Goal: Task Accomplishment & Management: Complete application form

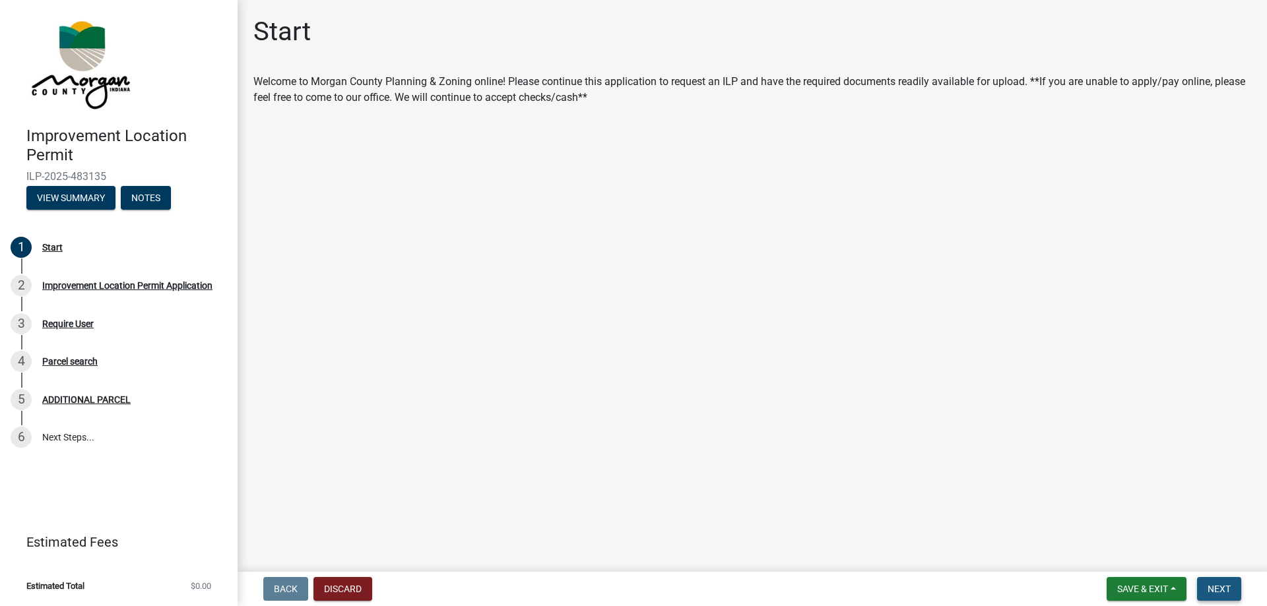
click at [1214, 586] on span "Next" at bounding box center [1218, 589] width 23 height 11
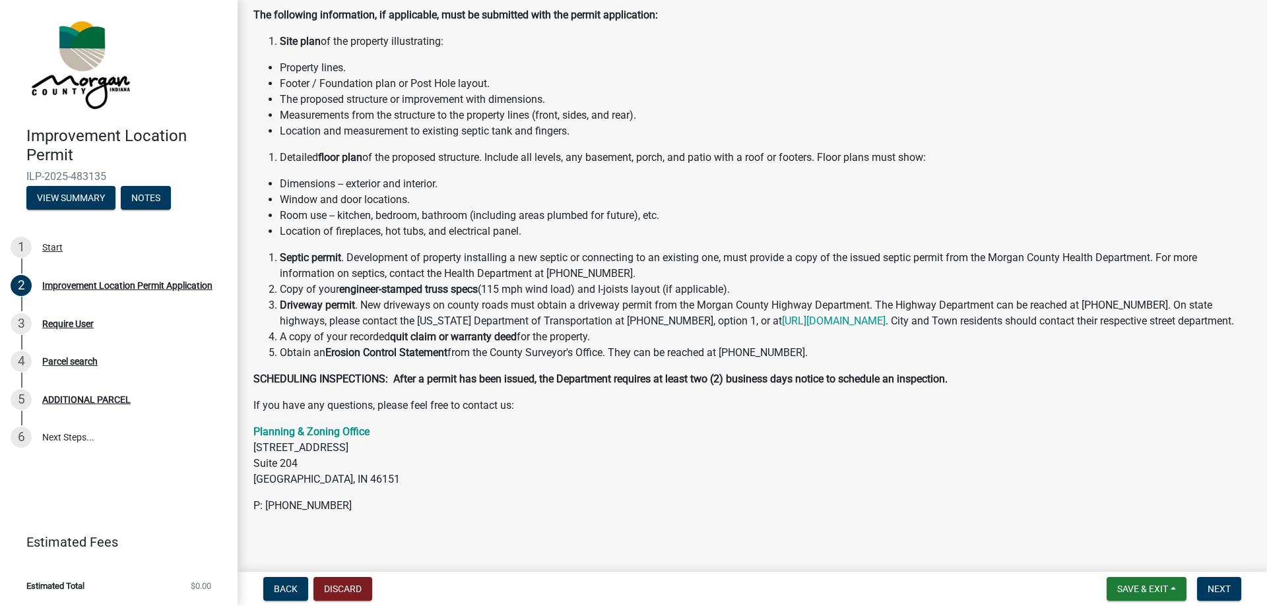
scroll to position [142, 0]
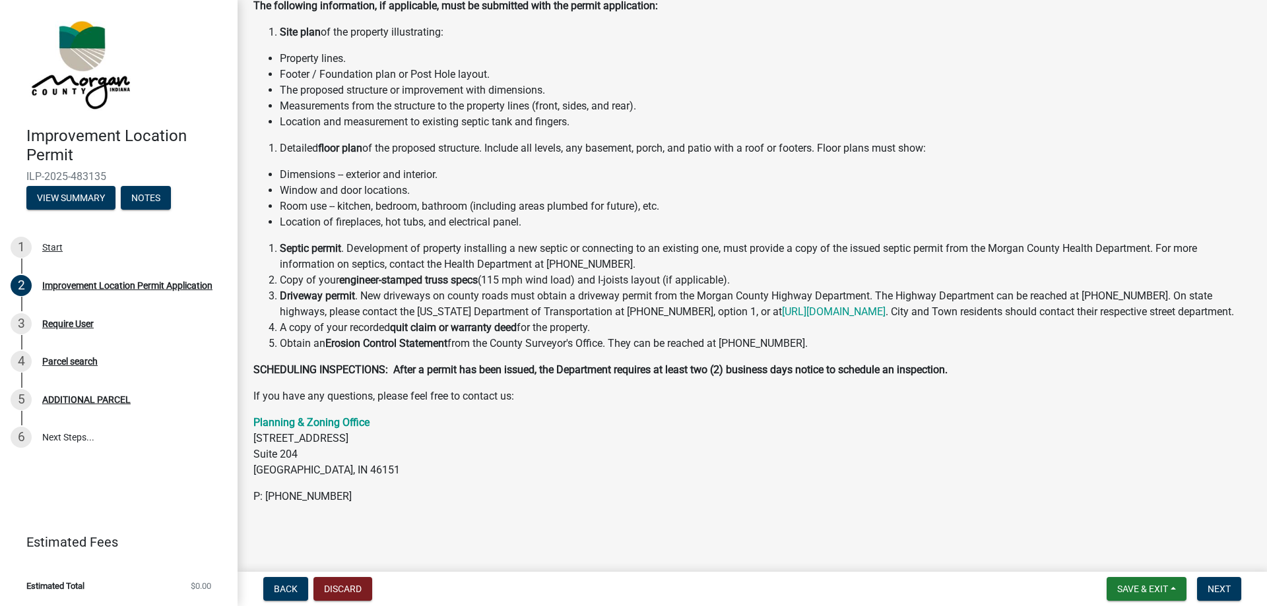
click at [482, 325] on strong "quit claim or warranty deed" at bounding box center [453, 327] width 127 height 13
click at [1213, 587] on span "Next" at bounding box center [1218, 589] width 23 height 11
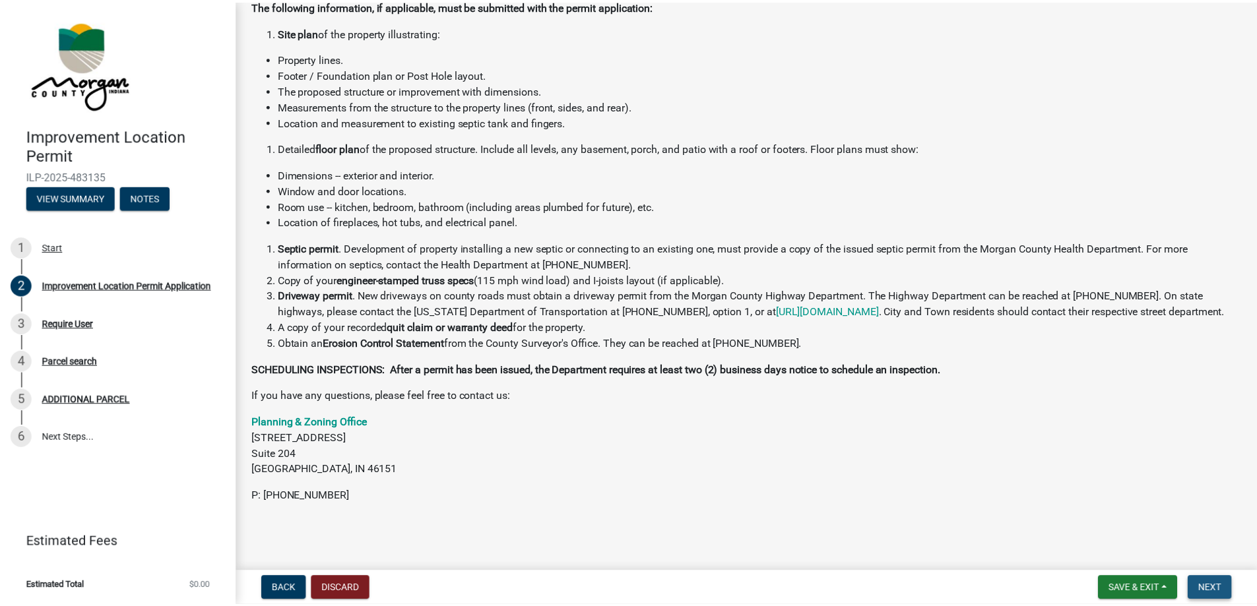
scroll to position [0, 0]
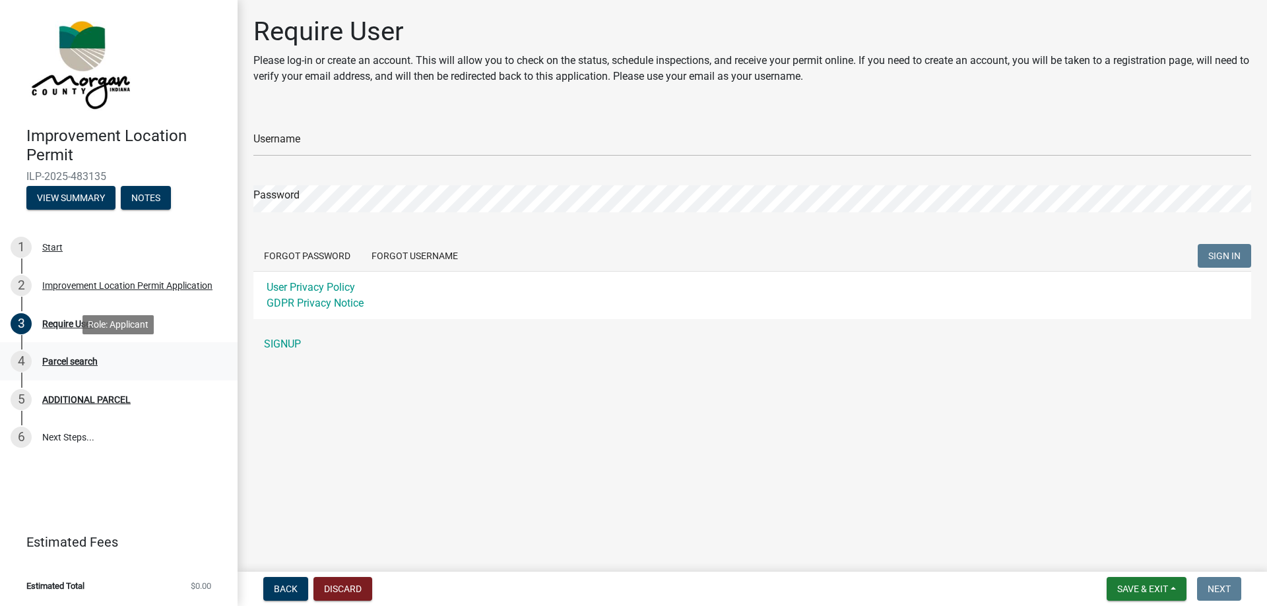
click at [79, 360] on div "Parcel search" at bounding box center [69, 361] width 55 height 9
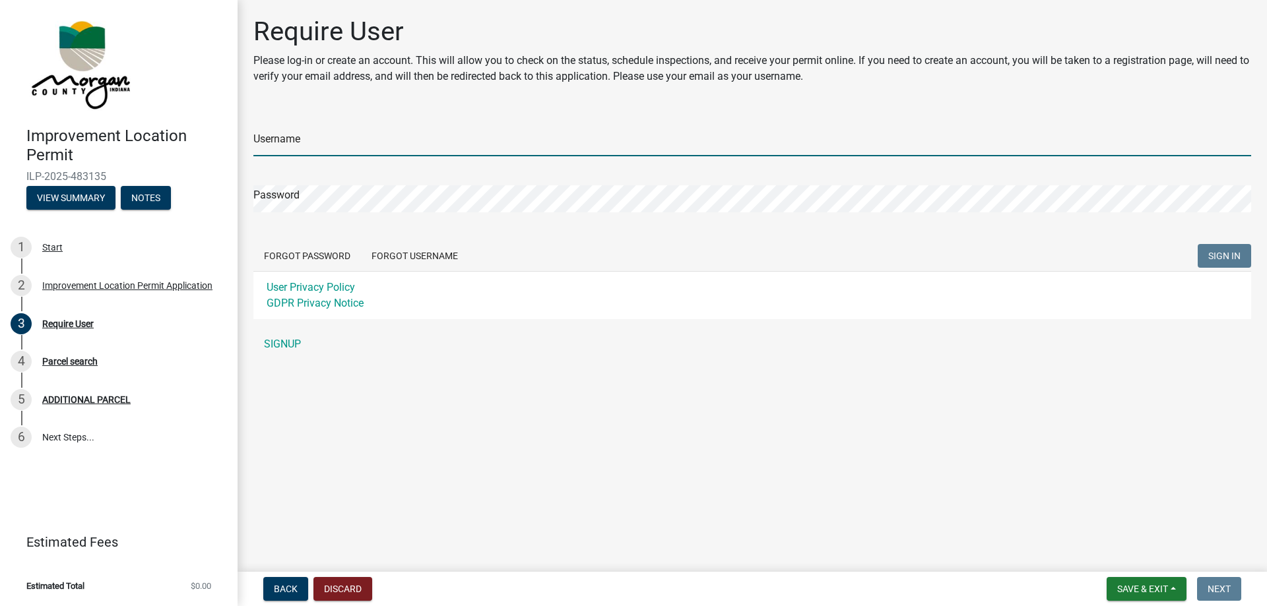
click at [367, 145] on input "Username" at bounding box center [751, 142] width 997 height 27
type input "[PERSON_NAME]"
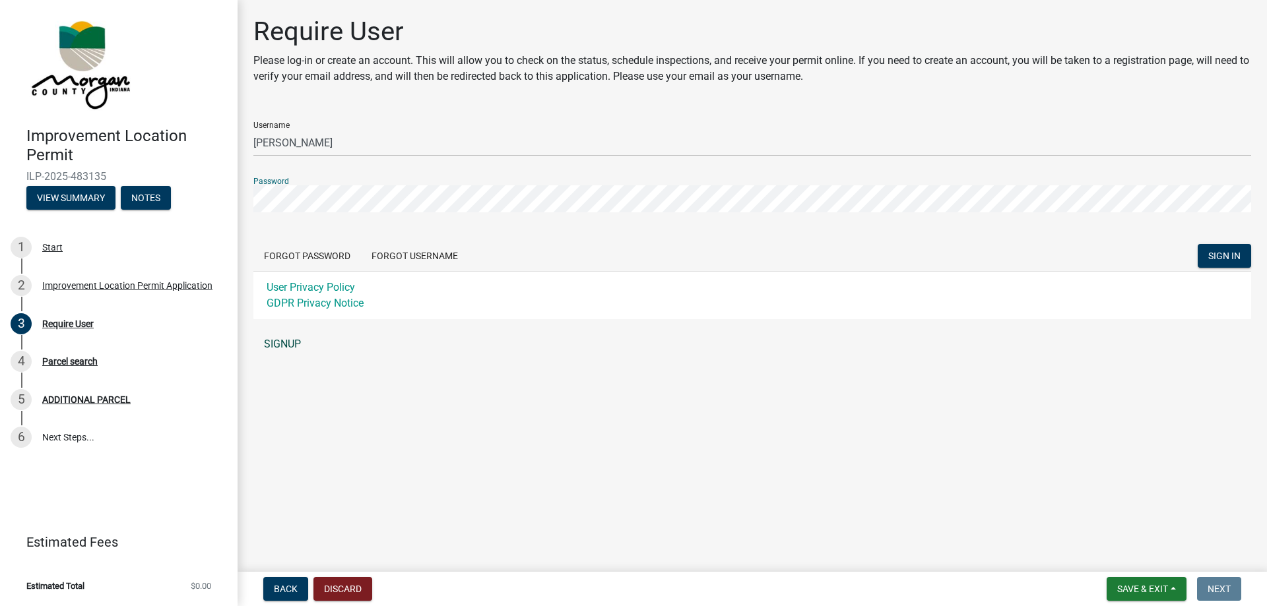
click at [292, 342] on link "SIGNUP" at bounding box center [751, 344] width 997 height 26
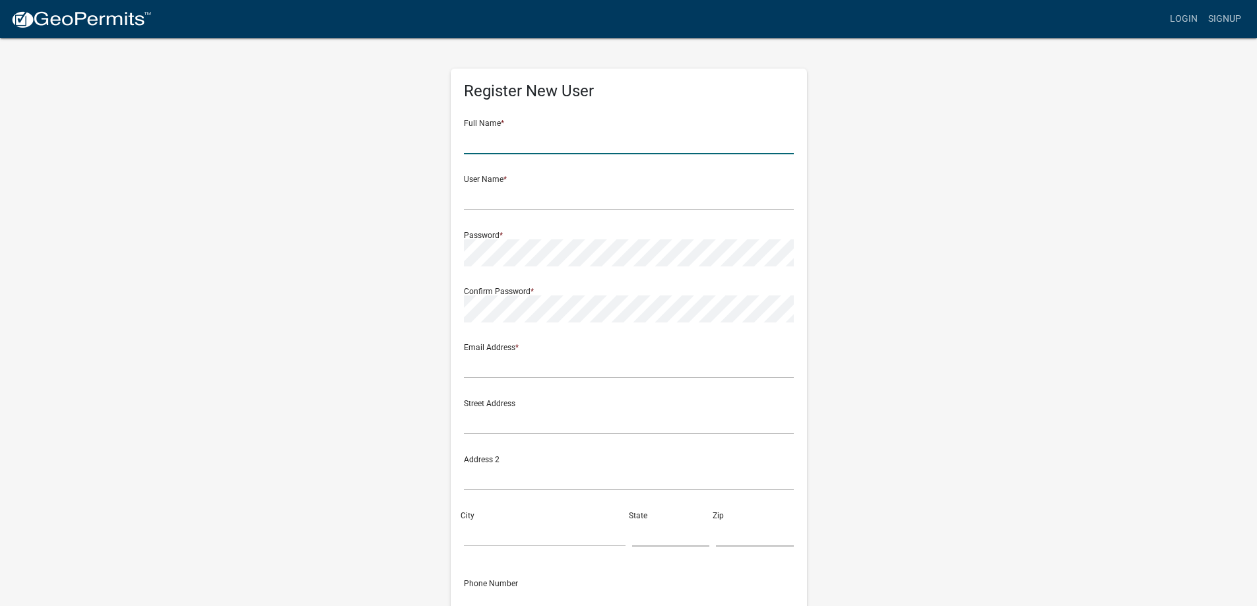
click at [540, 144] on input "text" at bounding box center [629, 140] width 330 height 27
click at [509, 140] on input "text" at bounding box center [629, 140] width 330 height 27
type input "[PERSON_NAME]"
type input "[EMAIL_ADDRESS][DOMAIN_NAME]"
type input "[STREET_ADDRESS]"
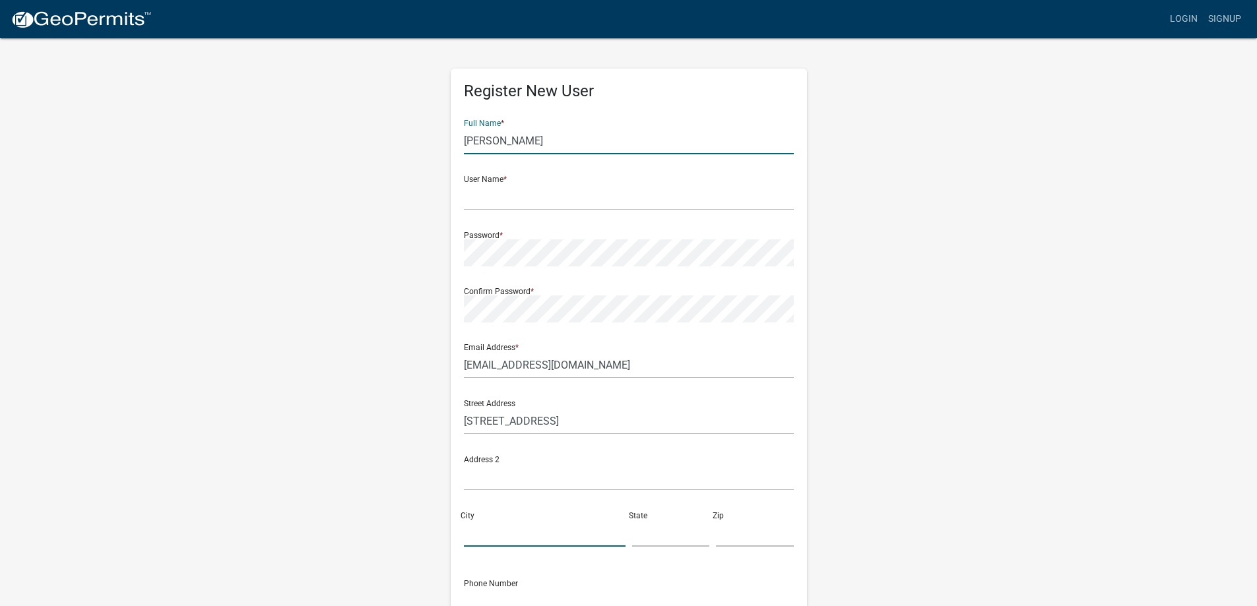
type input "AVON"
type input "[US_STATE]"
type input "46123-7701"
type input "7659773843"
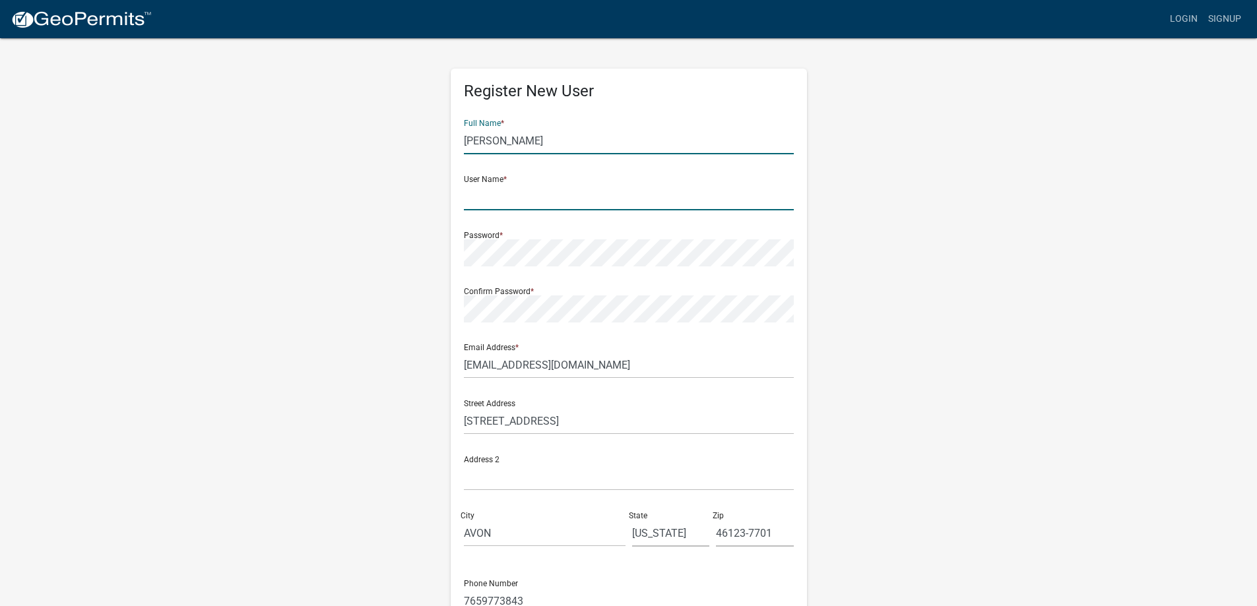
click at [518, 202] on input "text" at bounding box center [629, 196] width 330 height 27
type input "[PERSON_NAME]"
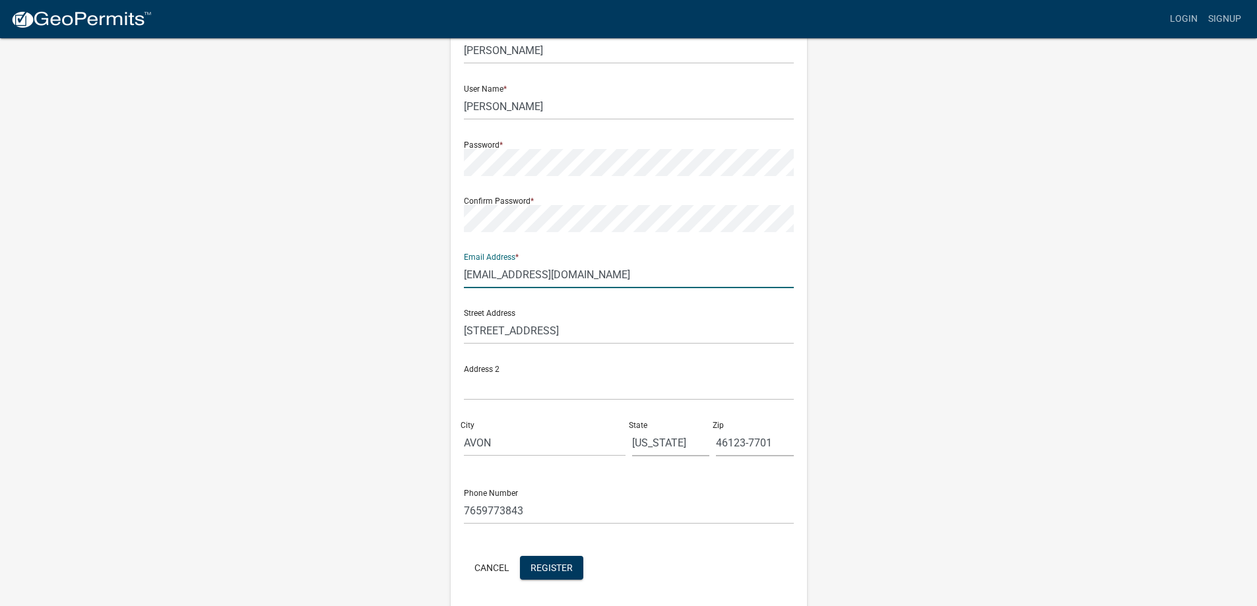
scroll to position [132, 0]
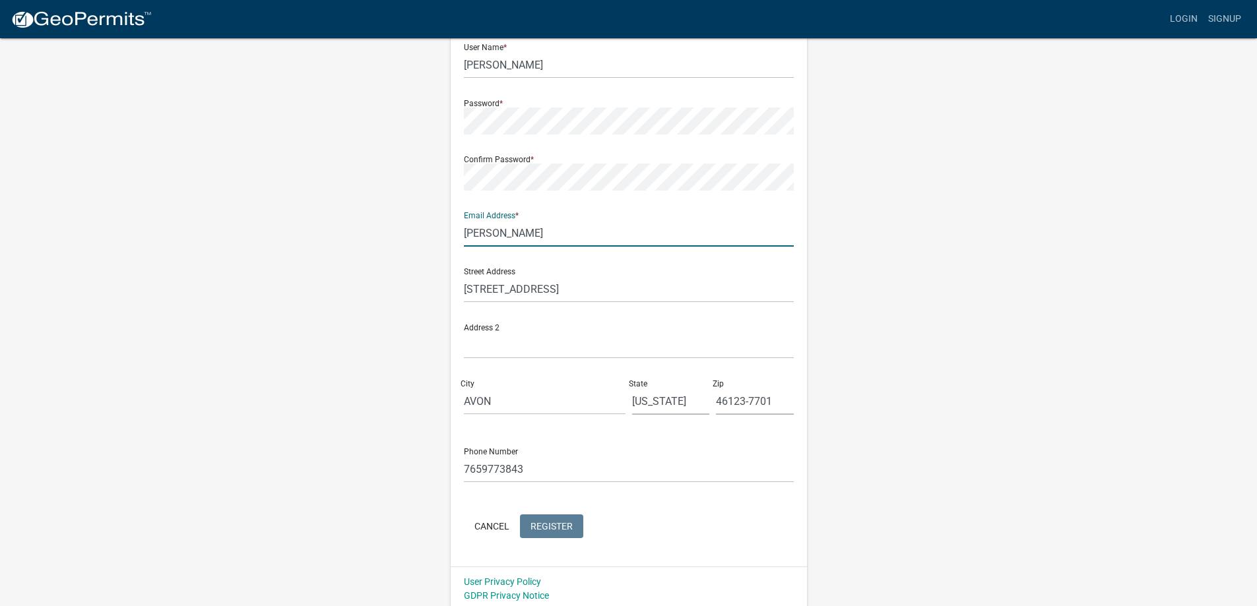
type input "[PERSON_NAME][EMAIL_ADDRESS][DOMAIN_NAME]"
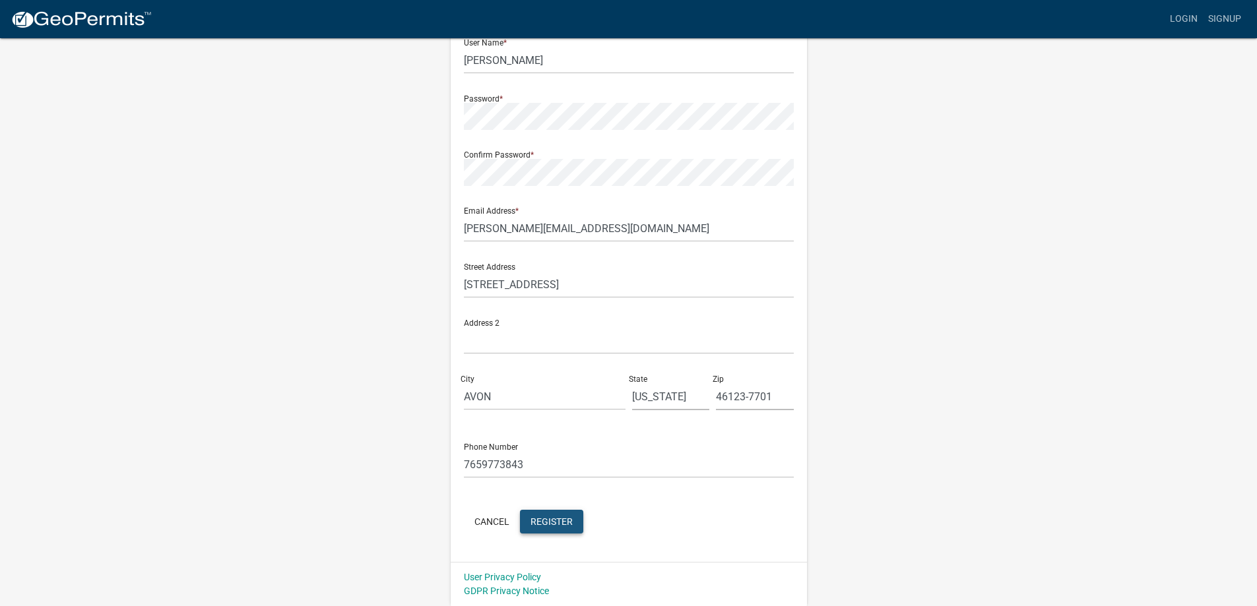
click at [550, 521] on span "Register" at bounding box center [551, 521] width 42 height 11
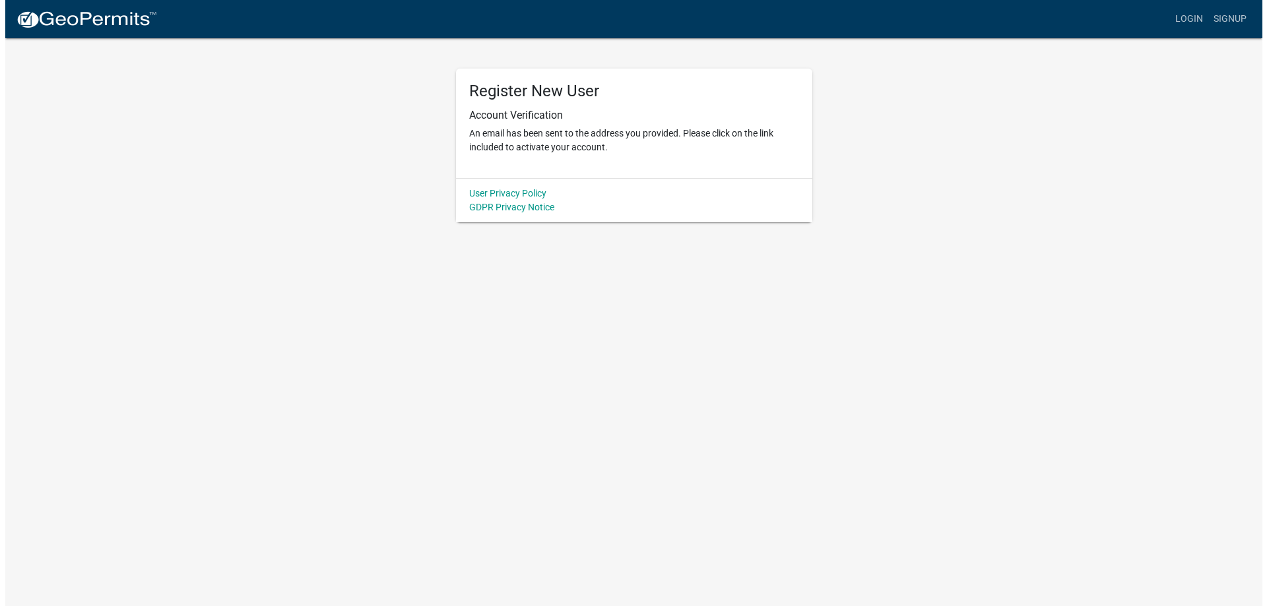
scroll to position [0, 0]
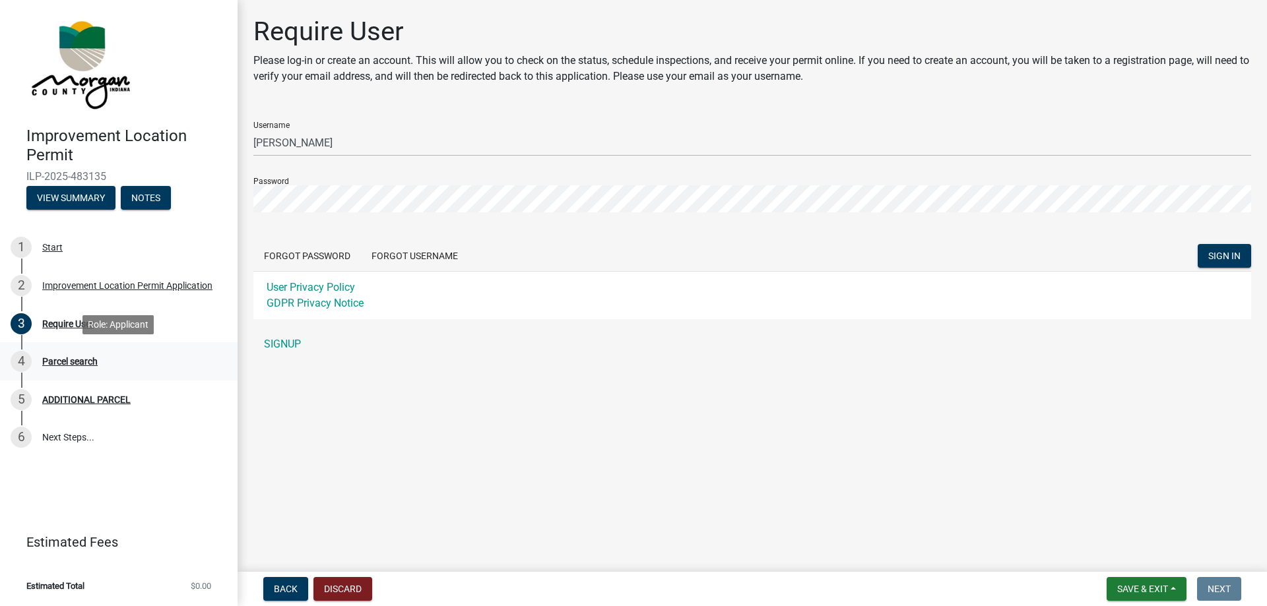
click at [68, 360] on div "Parcel search" at bounding box center [69, 361] width 55 height 9
click at [339, 590] on button "Discard" at bounding box center [342, 589] width 59 height 24
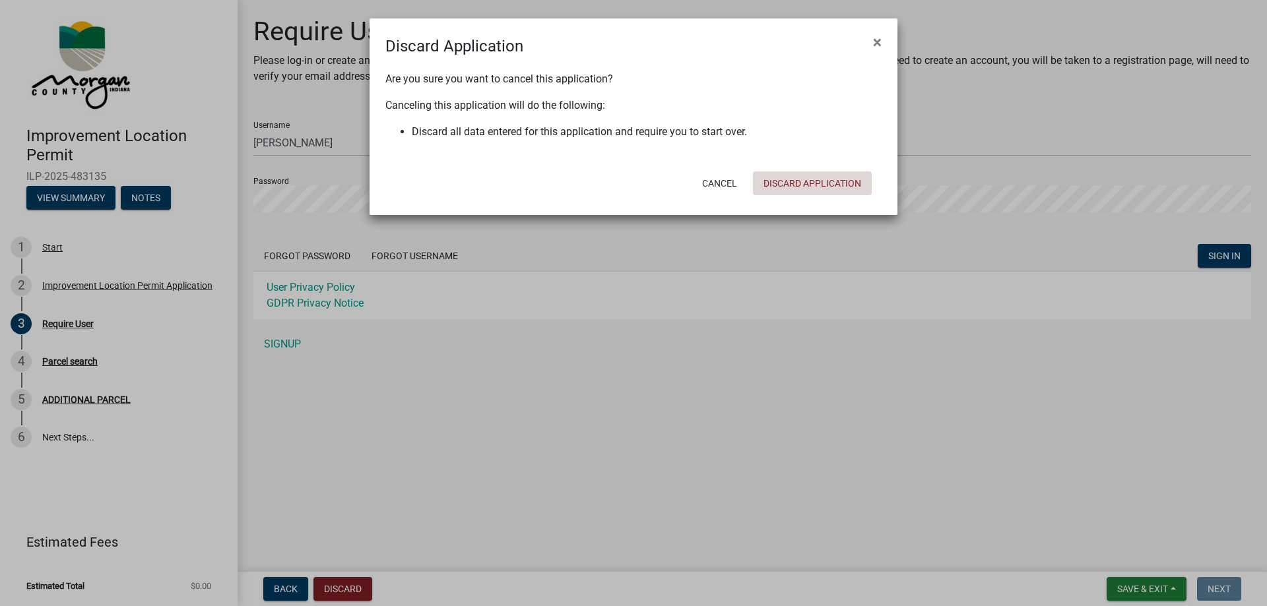
click at [803, 182] on button "Discard Application" at bounding box center [812, 184] width 119 height 24
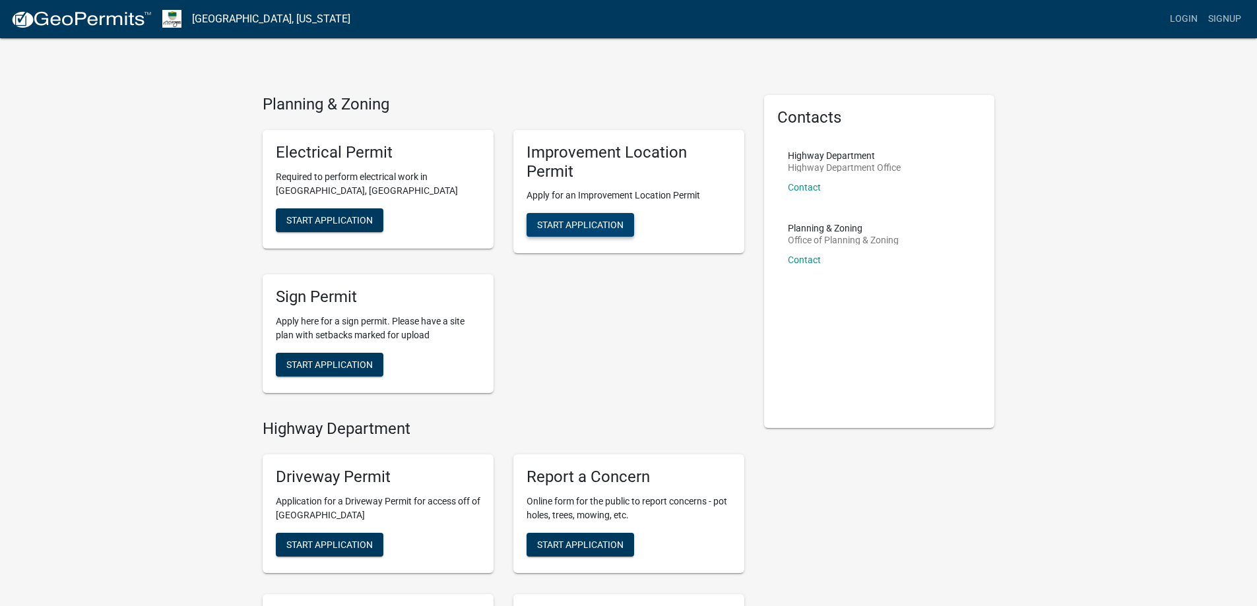
click at [572, 224] on span "Start Application" at bounding box center [580, 225] width 86 height 11
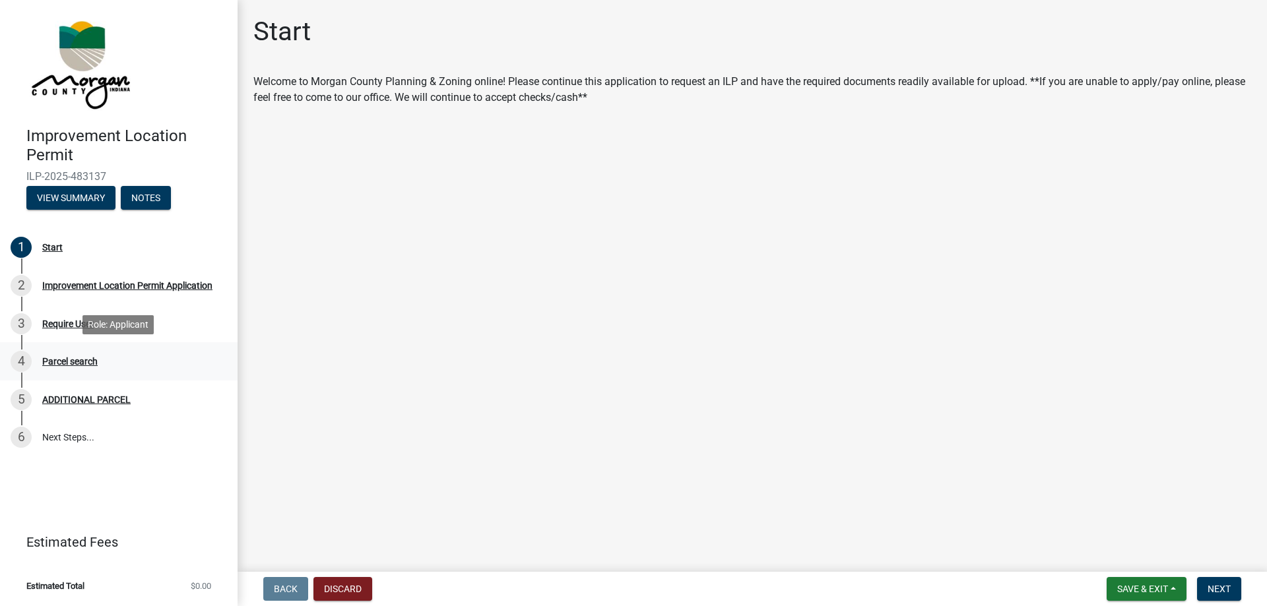
click at [84, 361] on div "Parcel search" at bounding box center [69, 361] width 55 height 9
click at [1214, 584] on span "Next" at bounding box center [1218, 589] width 23 height 11
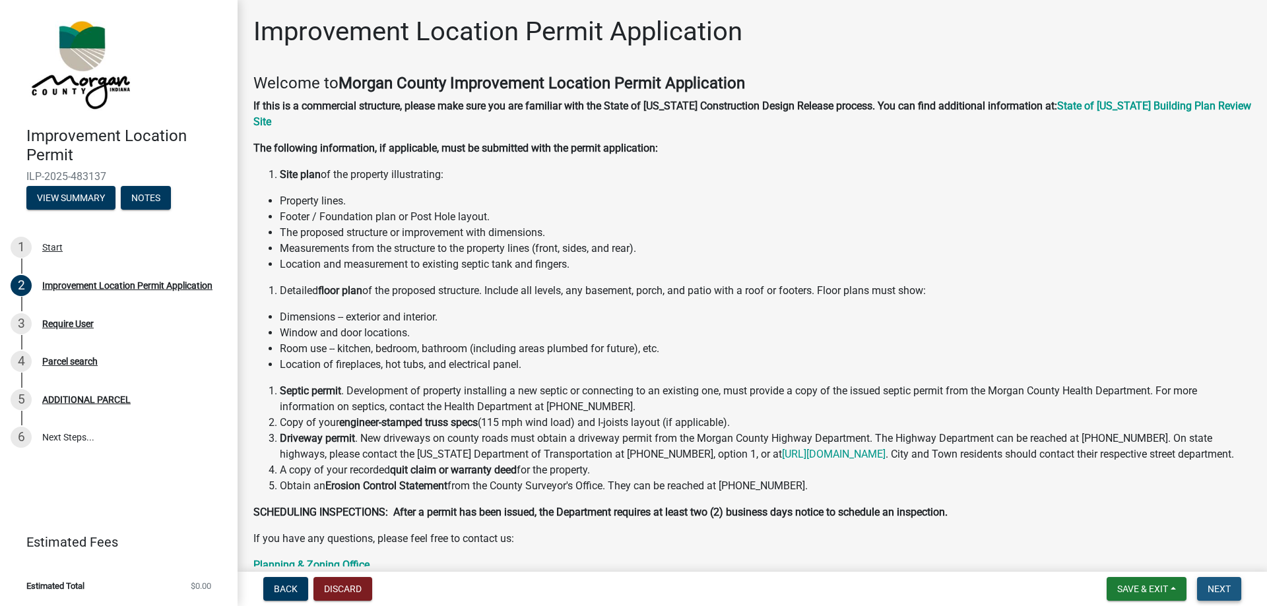
click at [1206, 588] on button "Next" at bounding box center [1219, 589] width 44 height 24
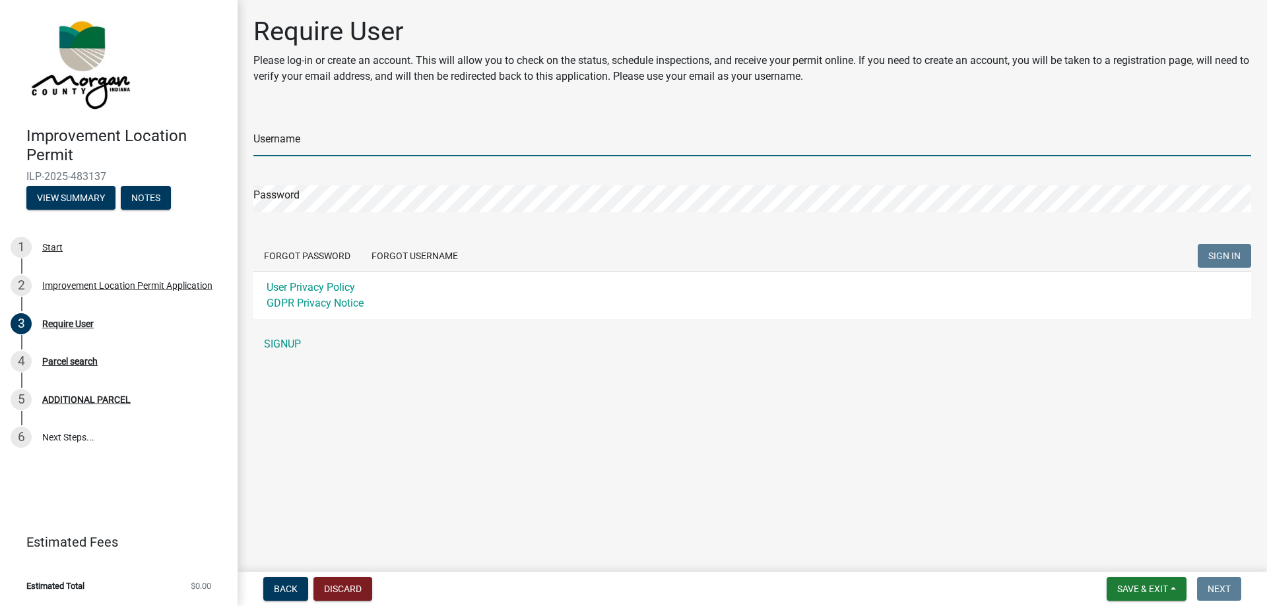
type input "[PERSON_NAME]"
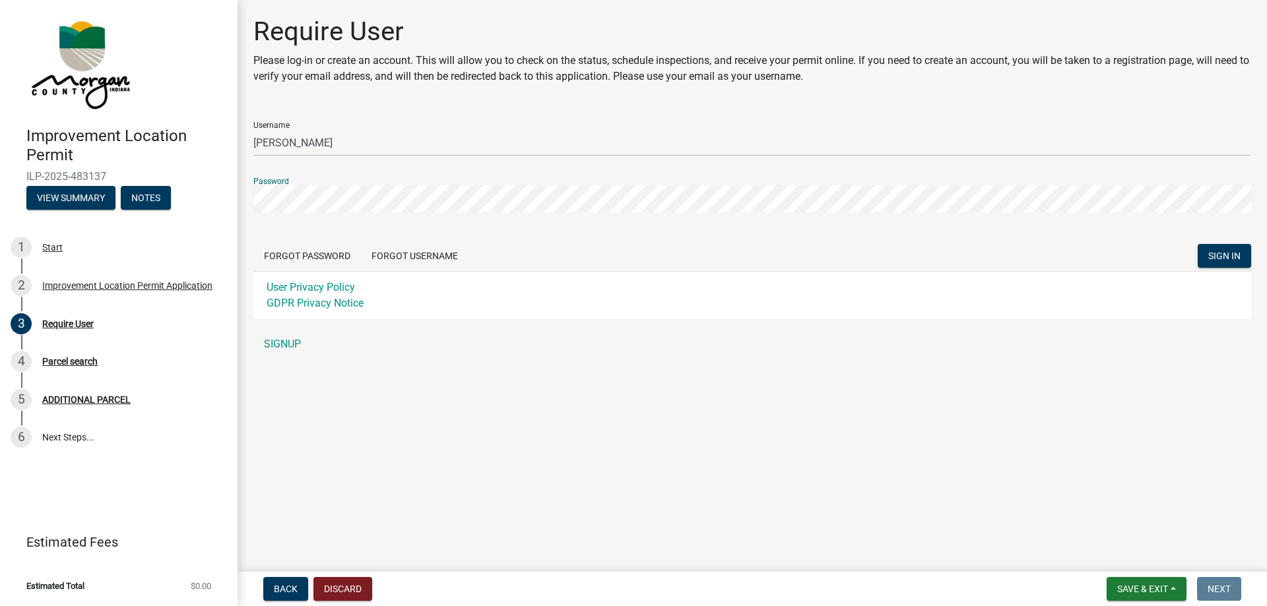
click at [224, 196] on div "Improvement Location Permit ILP-2025-483137 View Summary Notes 1 Start 2 Improv…" at bounding box center [633, 303] width 1267 height 606
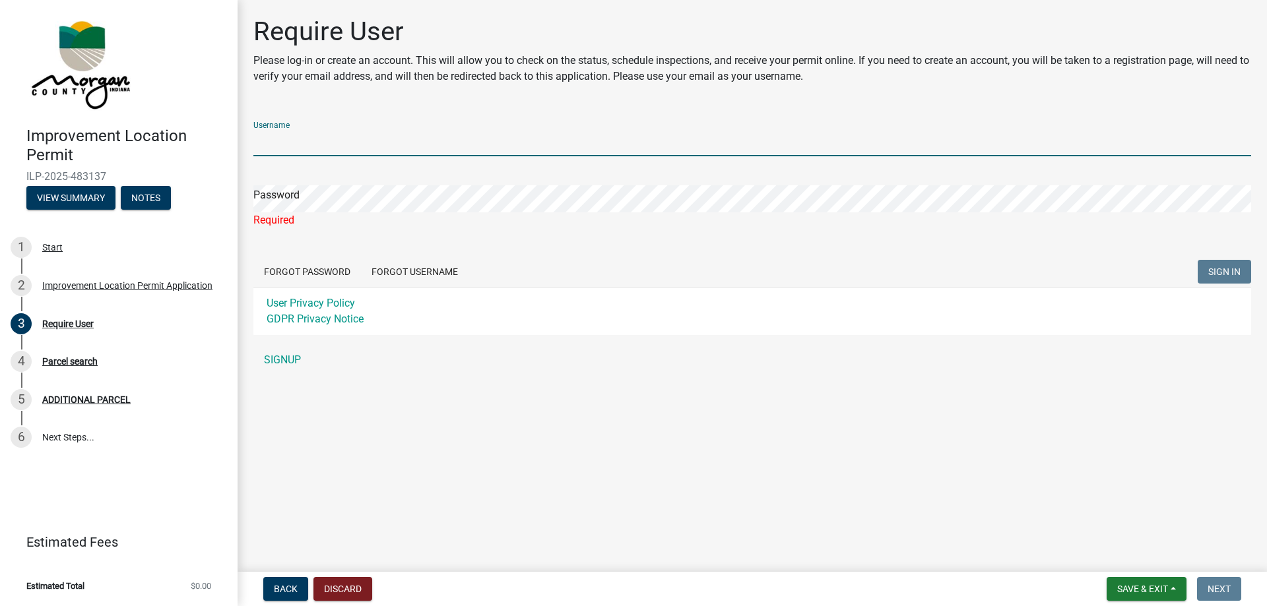
drag, startPoint x: 352, startPoint y: 142, endPoint x: 179, endPoint y: 143, distance: 173.5
click at [177, 142] on div "Improvement Location Permit ILP-2025-483137 View Summary Notes 1 Start 2 Improv…" at bounding box center [633, 303] width 1267 height 606
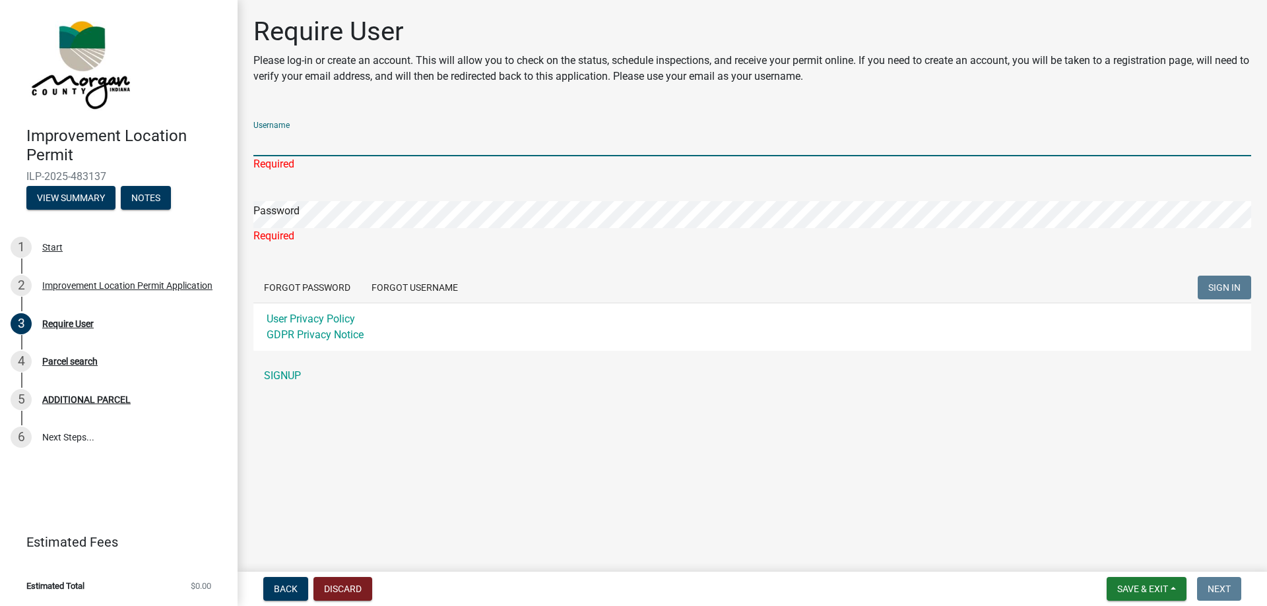
click at [650, 470] on main "Require User Please log-in or create an account. This will allow you to check o…" at bounding box center [751, 283] width 1029 height 567
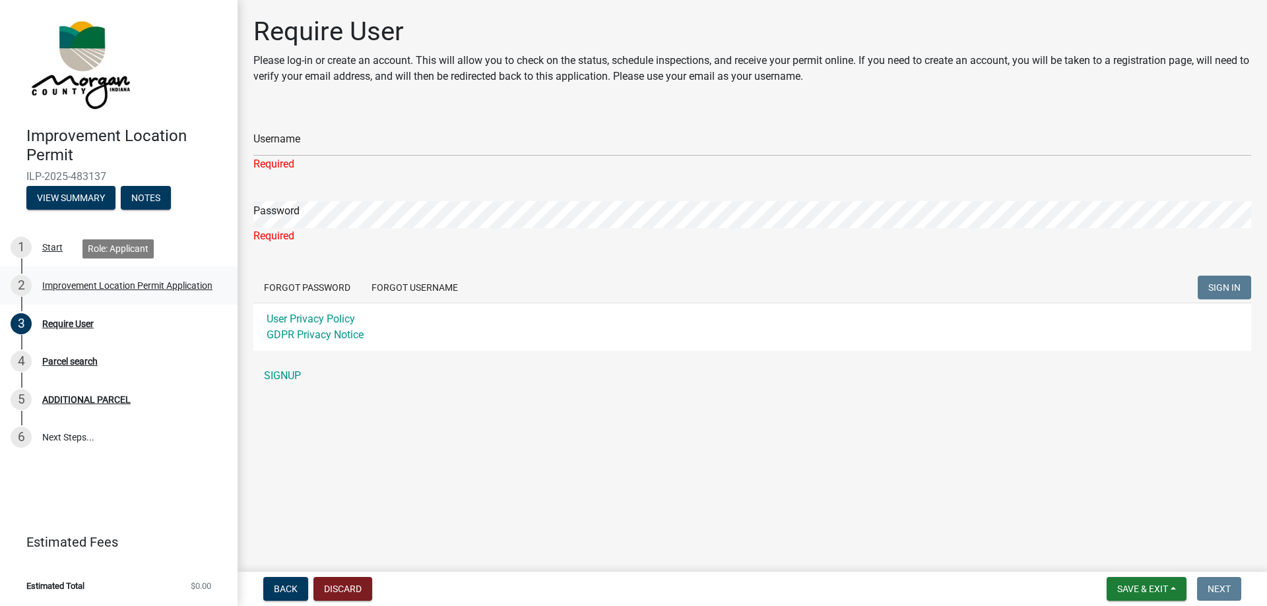
click at [83, 286] on div "Improvement Location Permit Application" at bounding box center [127, 285] width 170 height 9
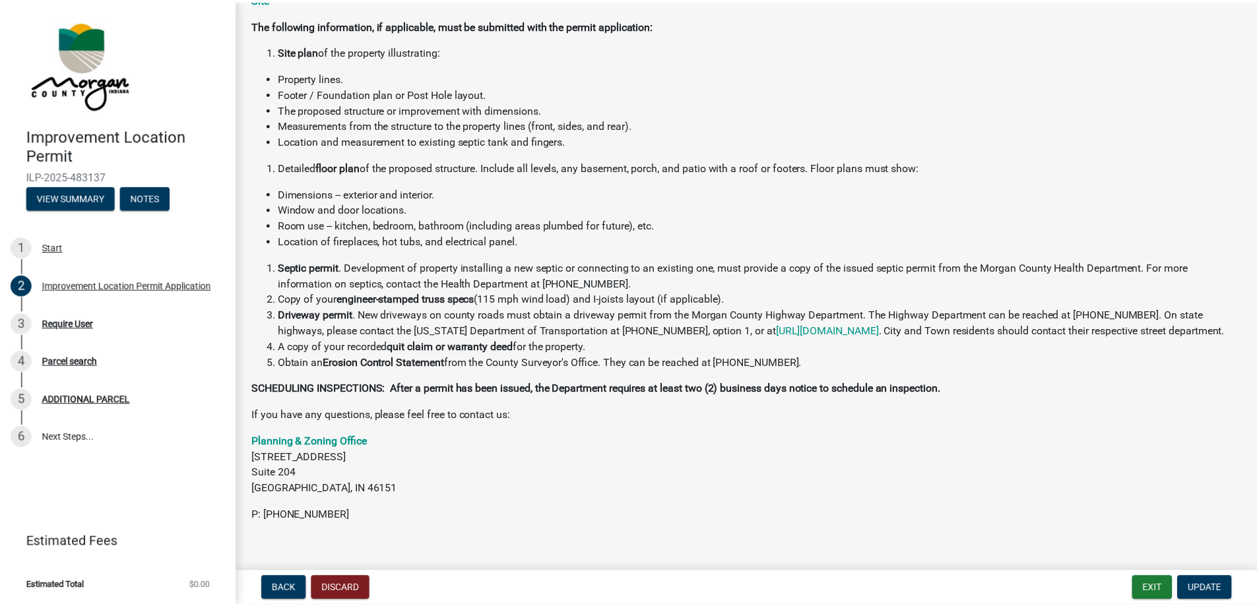
scroll to position [142, 0]
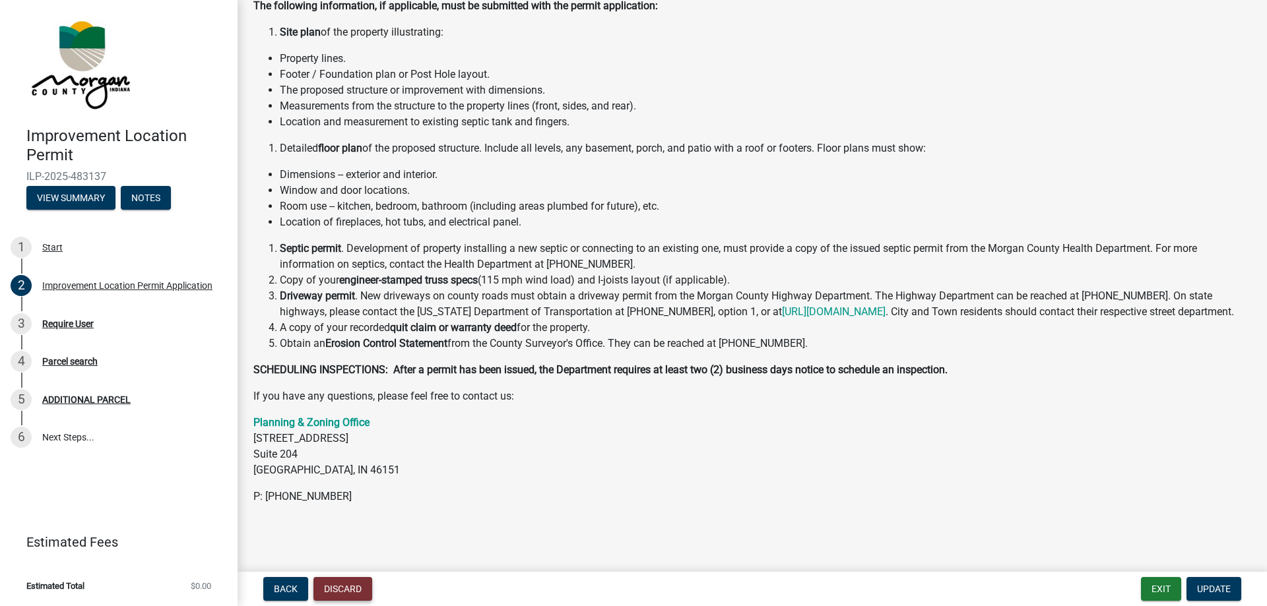
click at [350, 586] on button "Discard" at bounding box center [342, 589] width 59 height 24
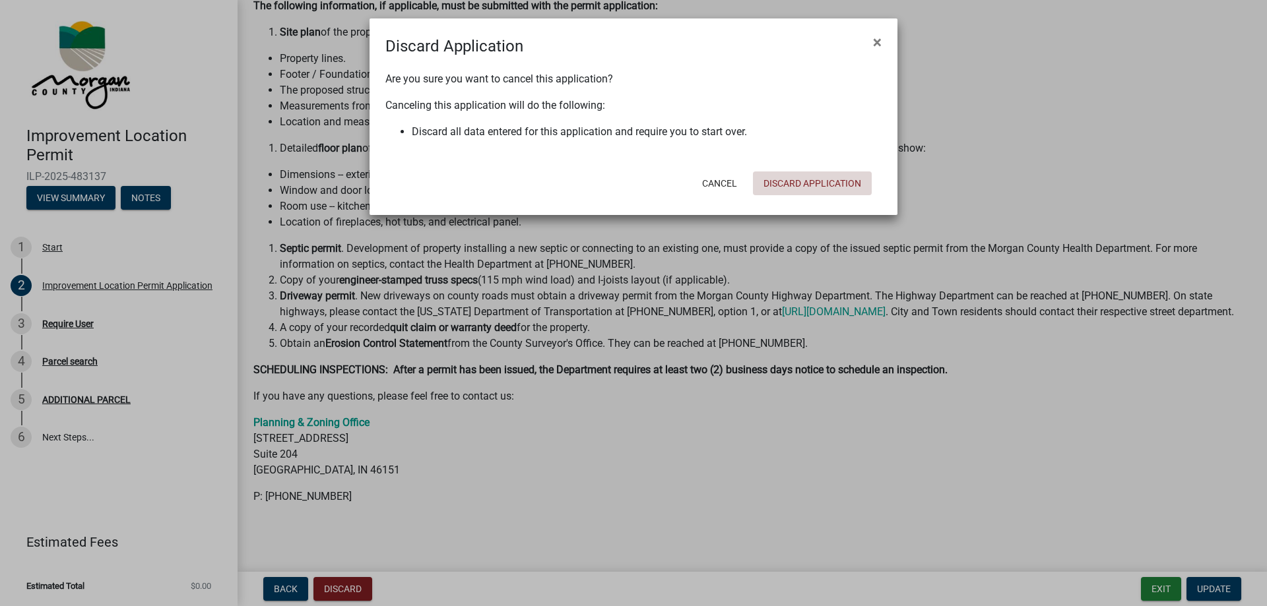
click at [780, 182] on button "Discard Application" at bounding box center [812, 184] width 119 height 24
